Goal: Information Seeking & Learning: Learn about a topic

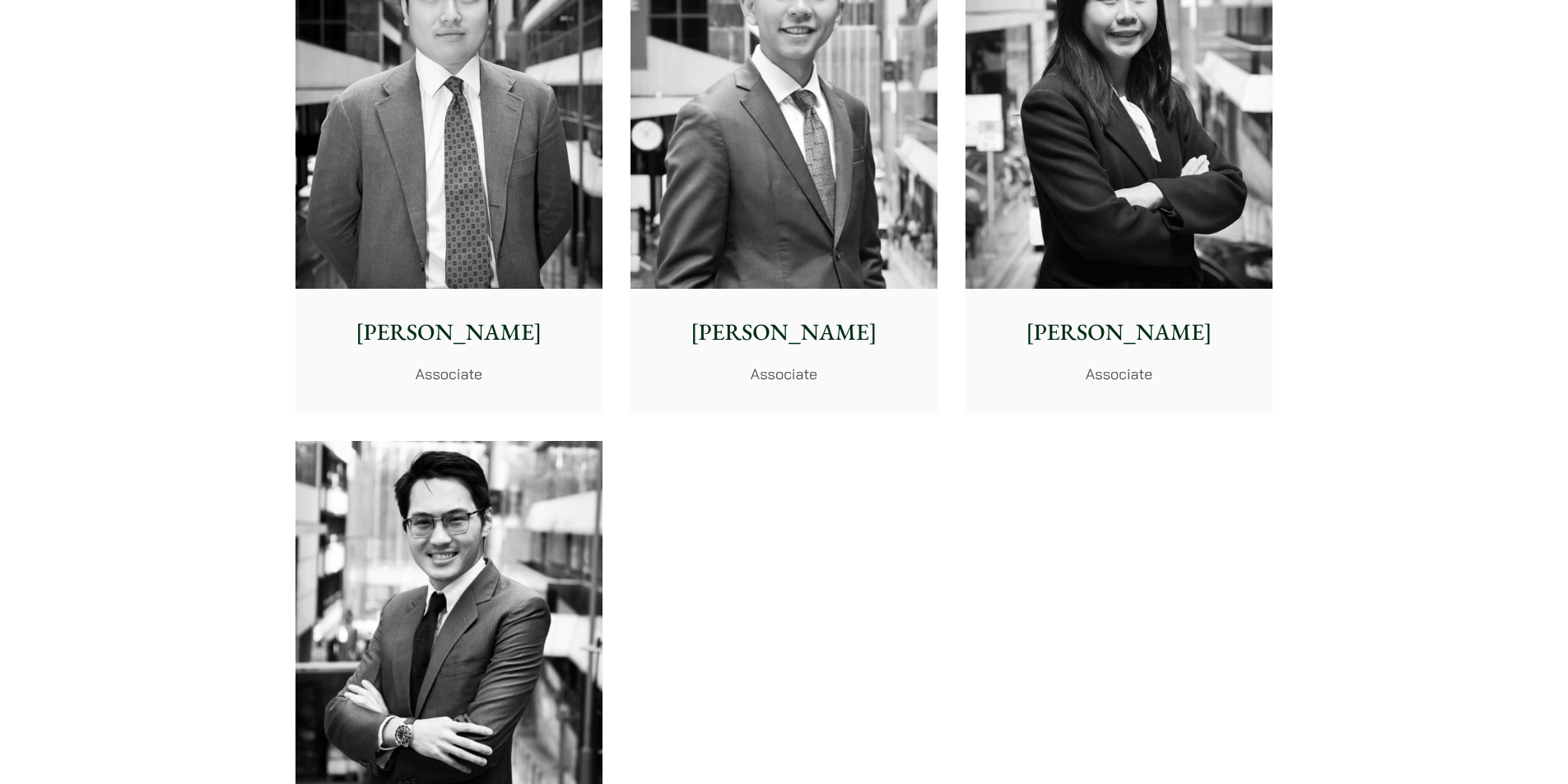
scroll to position [6584, 0]
click at [431, 340] on p "[PERSON_NAME]" at bounding box center [449, 331] width 281 height 34
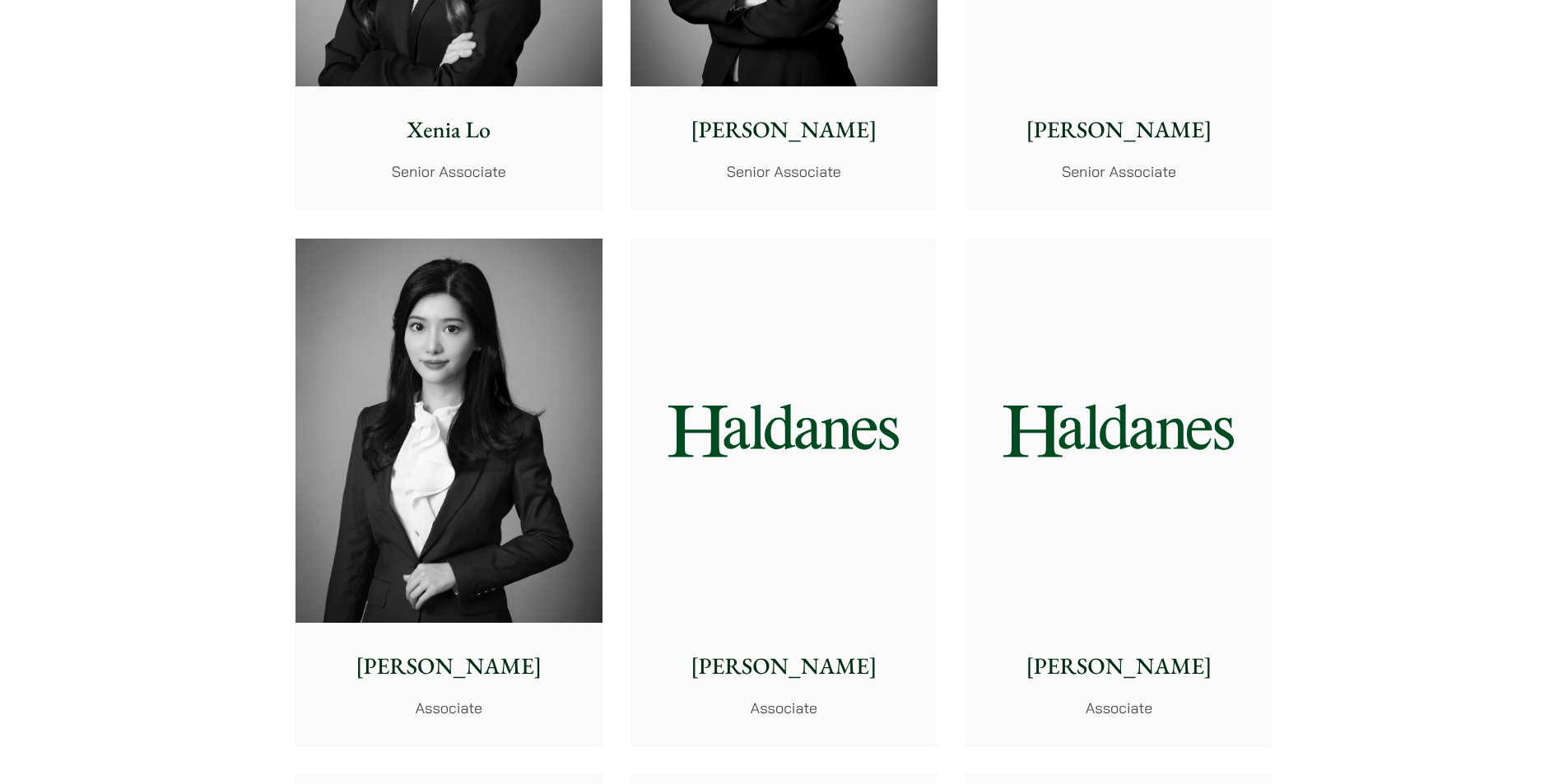
scroll to position [4691, 0]
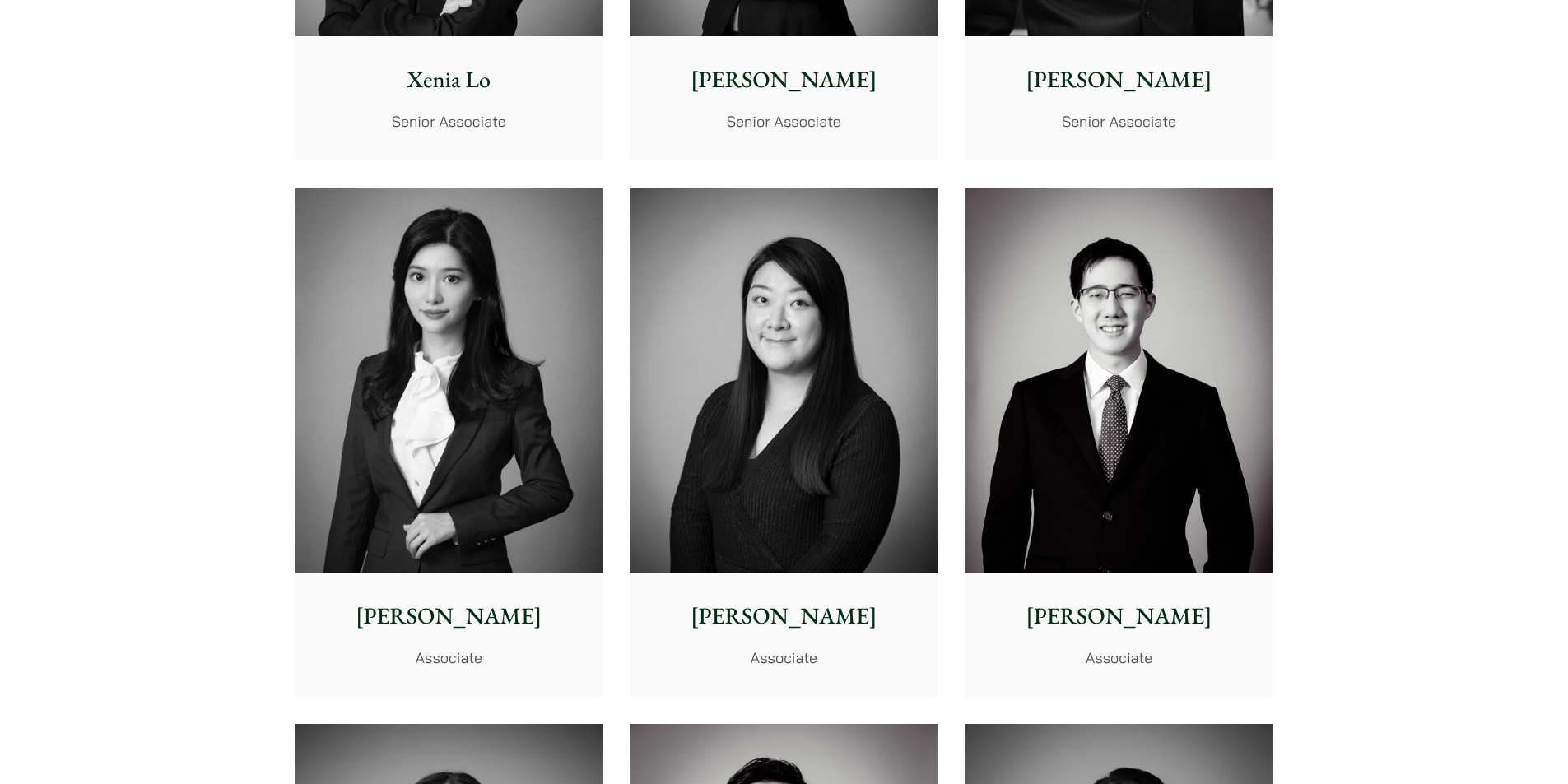
click at [442, 546] on img at bounding box center [448, 380] width 307 height 384
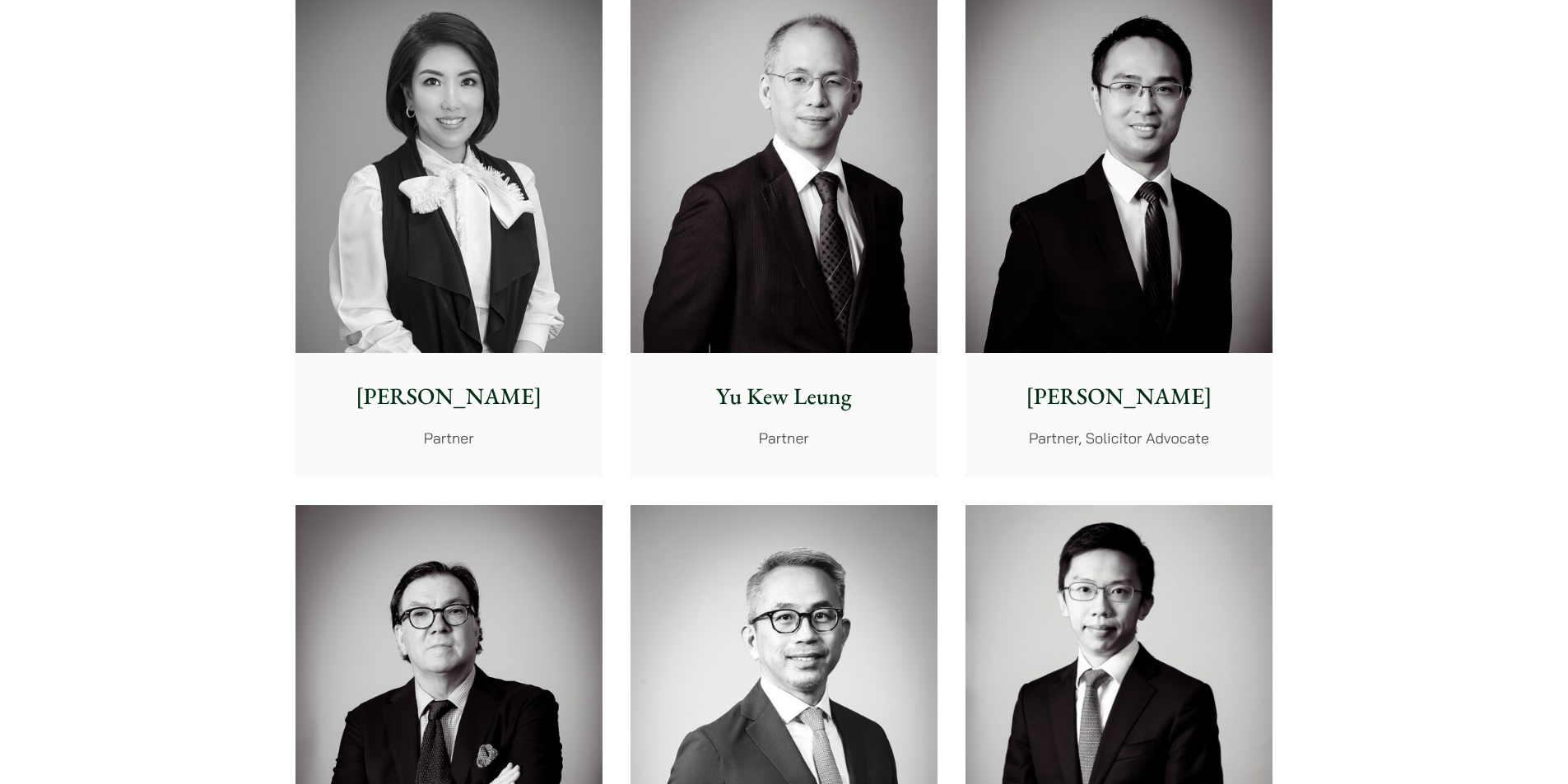
scroll to position [1564, 0]
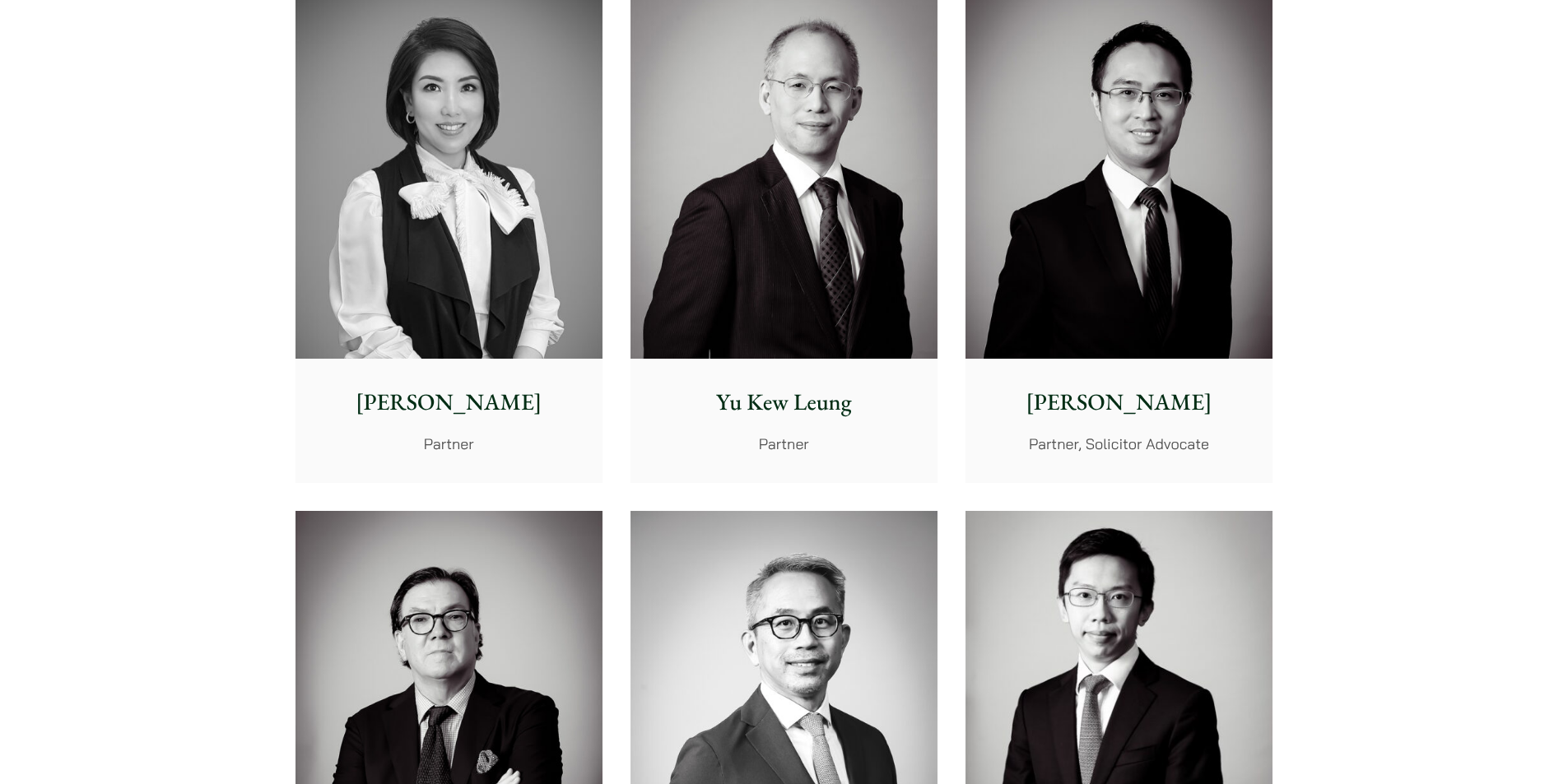
click at [483, 258] on img at bounding box center [448, 166] width 307 height 384
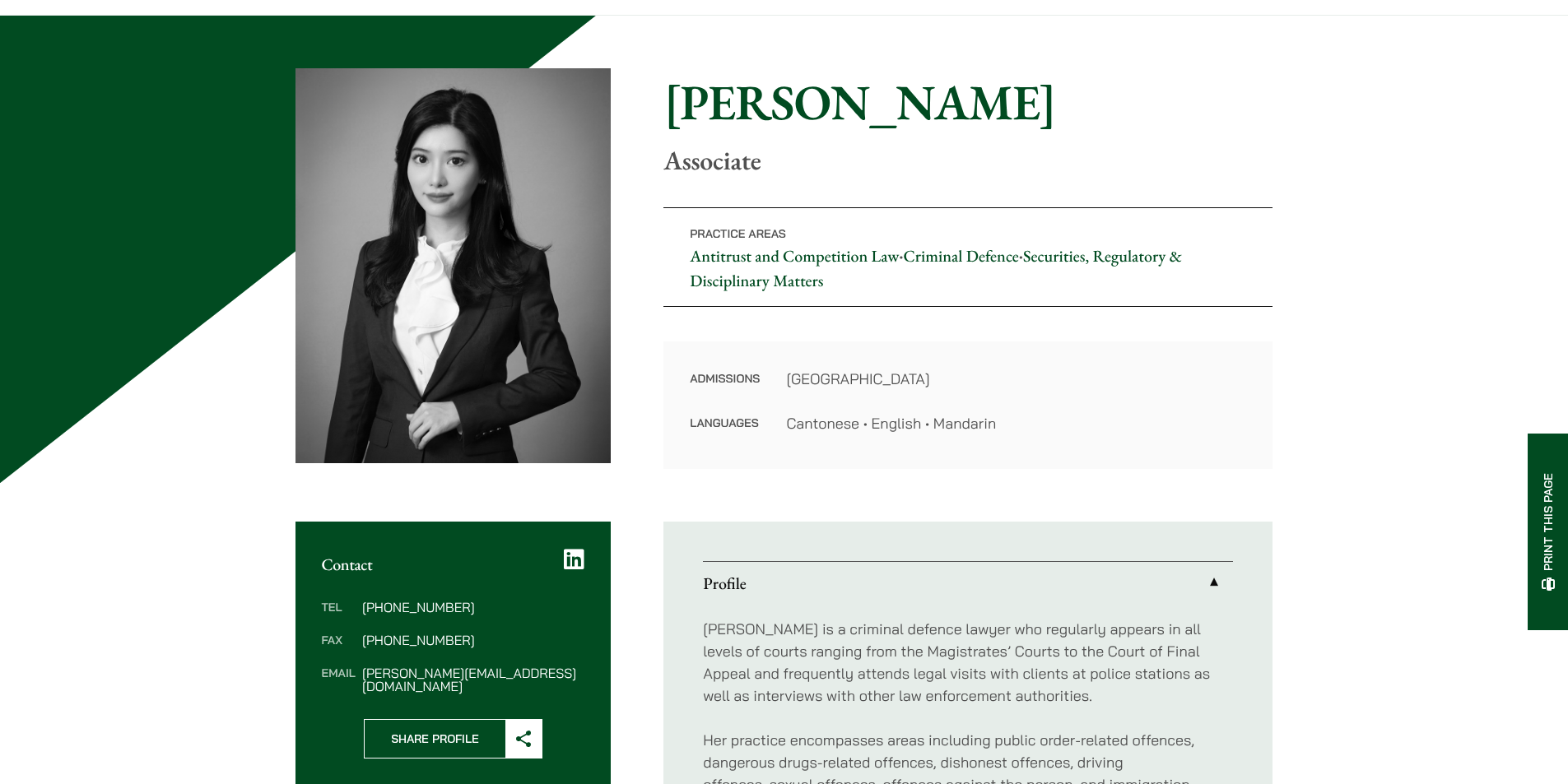
scroll to position [82, 0]
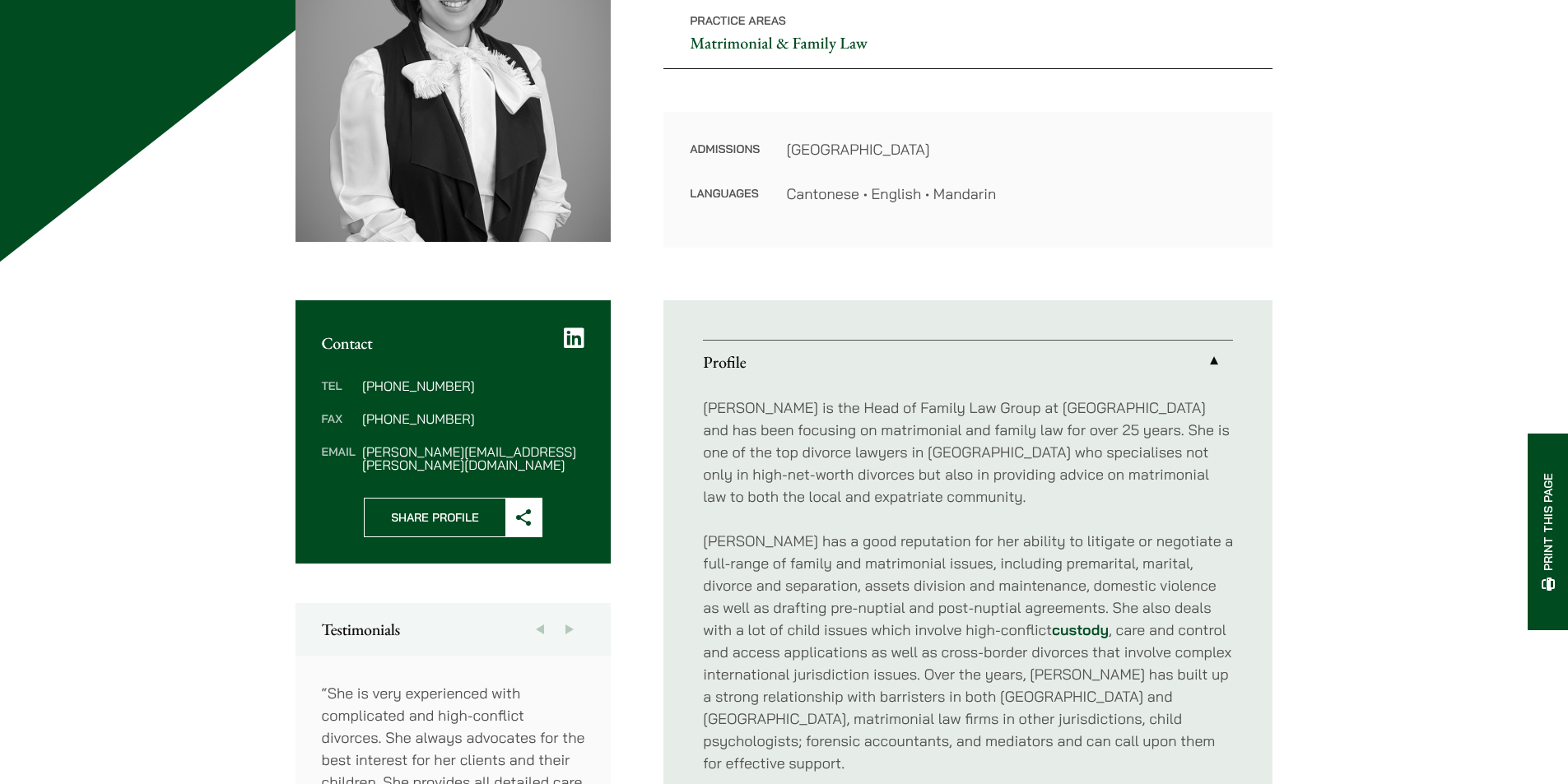
scroll to position [330, 0]
